Goal: Transaction & Acquisition: Book appointment/travel/reservation

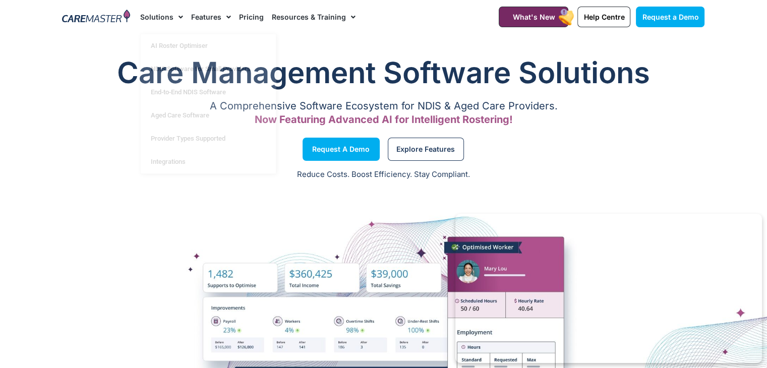
click at [100, 19] on img at bounding box center [96, 17] width 68 height 15
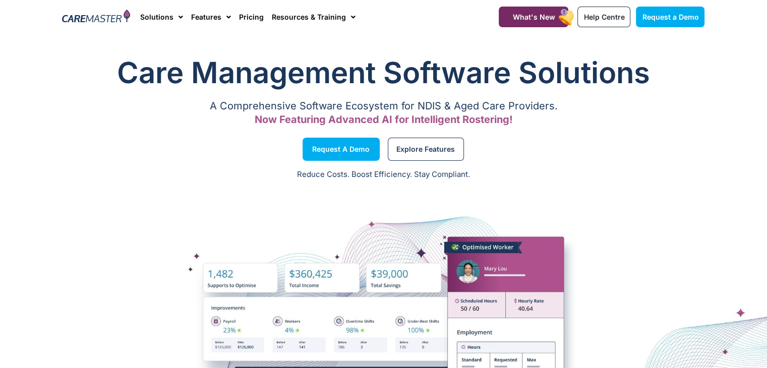
click at [304, 223] on div at bounding box center [383, 364] width 767 height 353
